Goal: Information Seeking & Learning: Learn about a topic

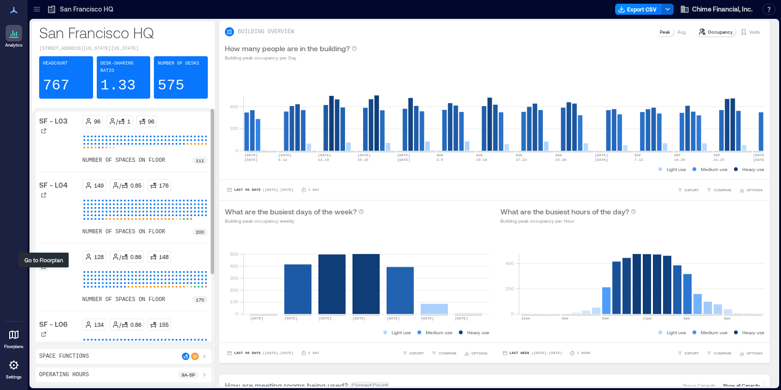
click at [45, 268] on icon at bounding box center [43, 266] width 5 height 5
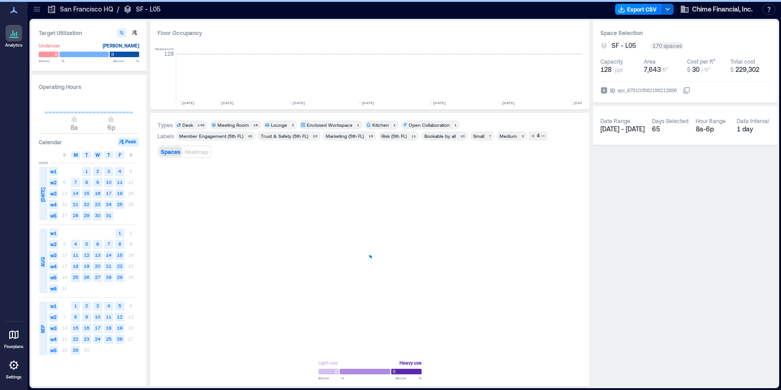
scroll to position [0, 2301]
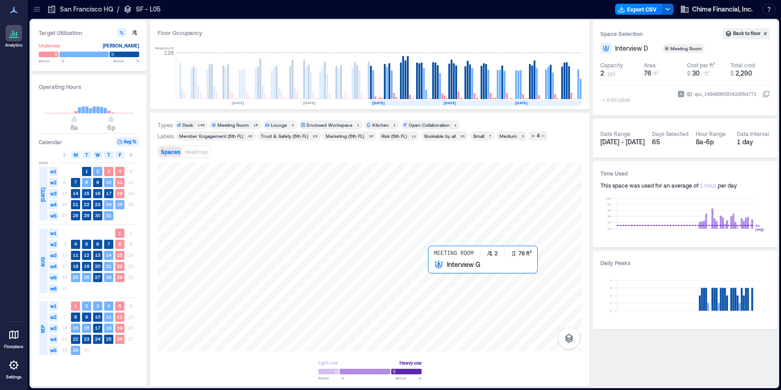
click at [434, 278] on div at bounding box center [369, 257] width 424 height 188
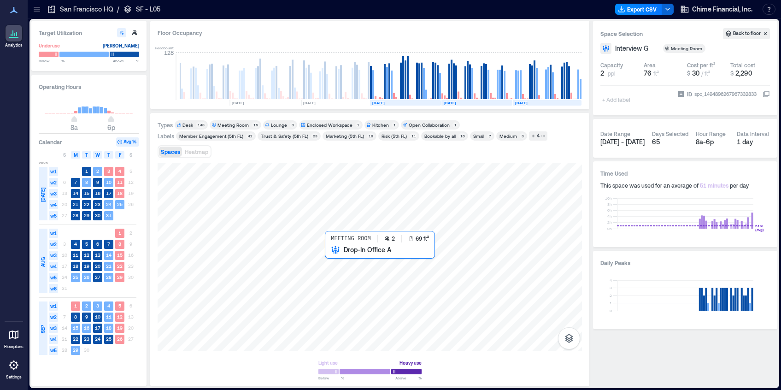
click at [335, 259] on div at bounding box center [369, 257] width 424 height 188
